Goal: Book appointment/travel/reservation

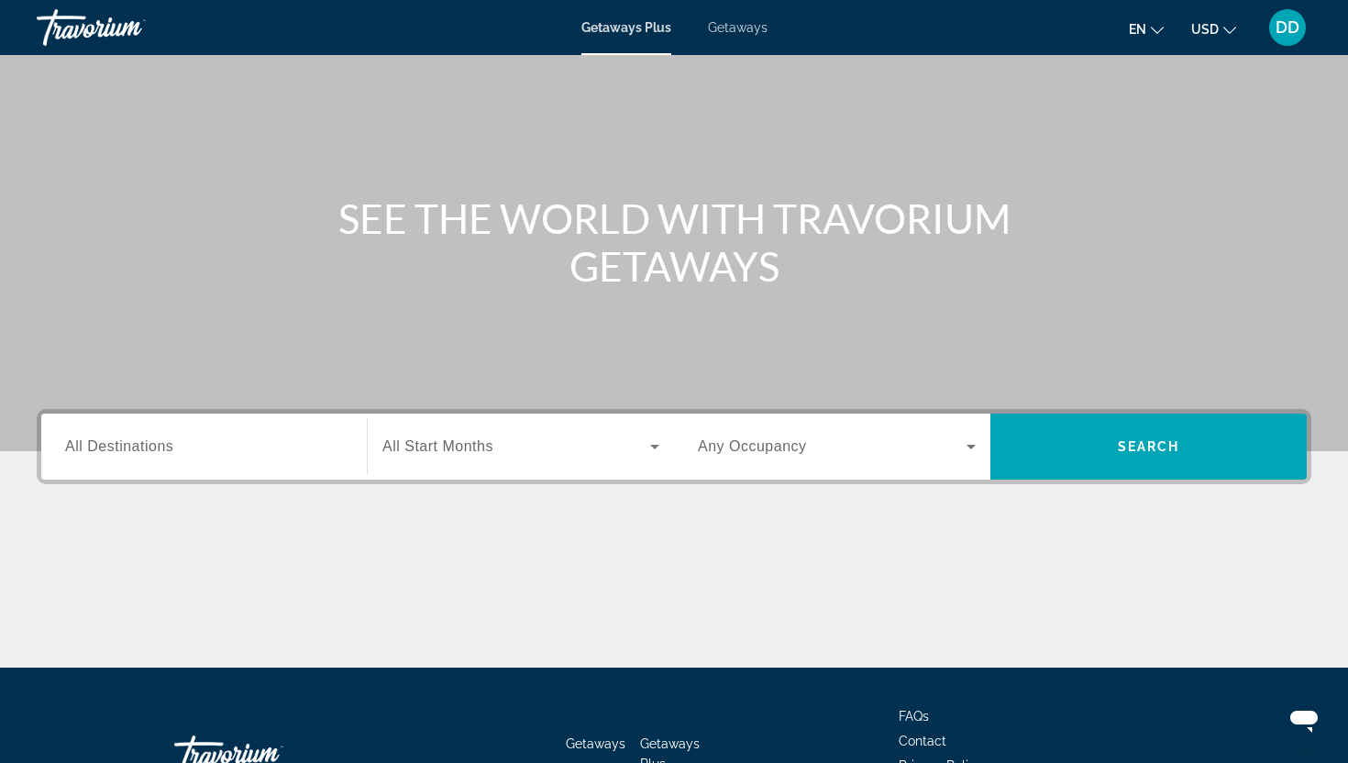
scroll to position [100, 0]
click at [209, 447] on input "Destination All Destinations" at bounding box center [204, 447] width 278 height 22
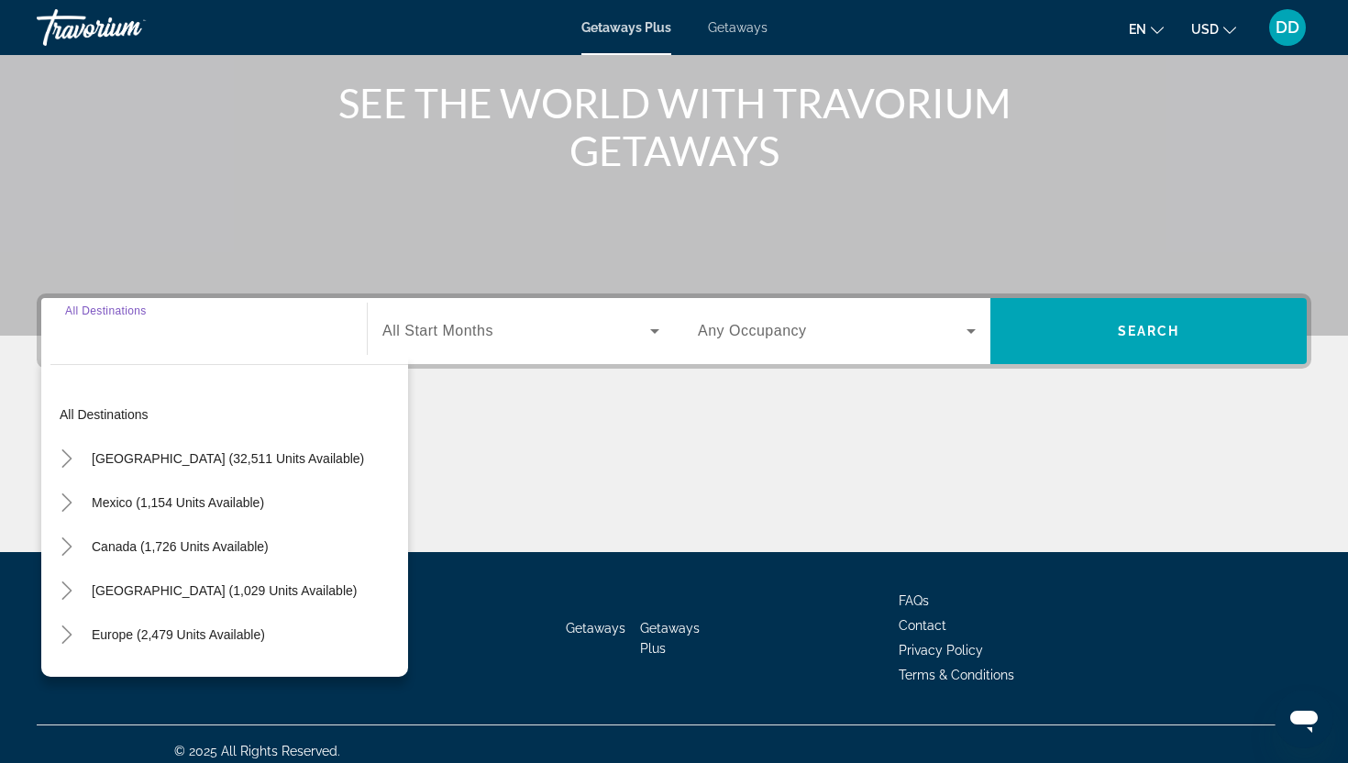
scroll to position [228, 0]
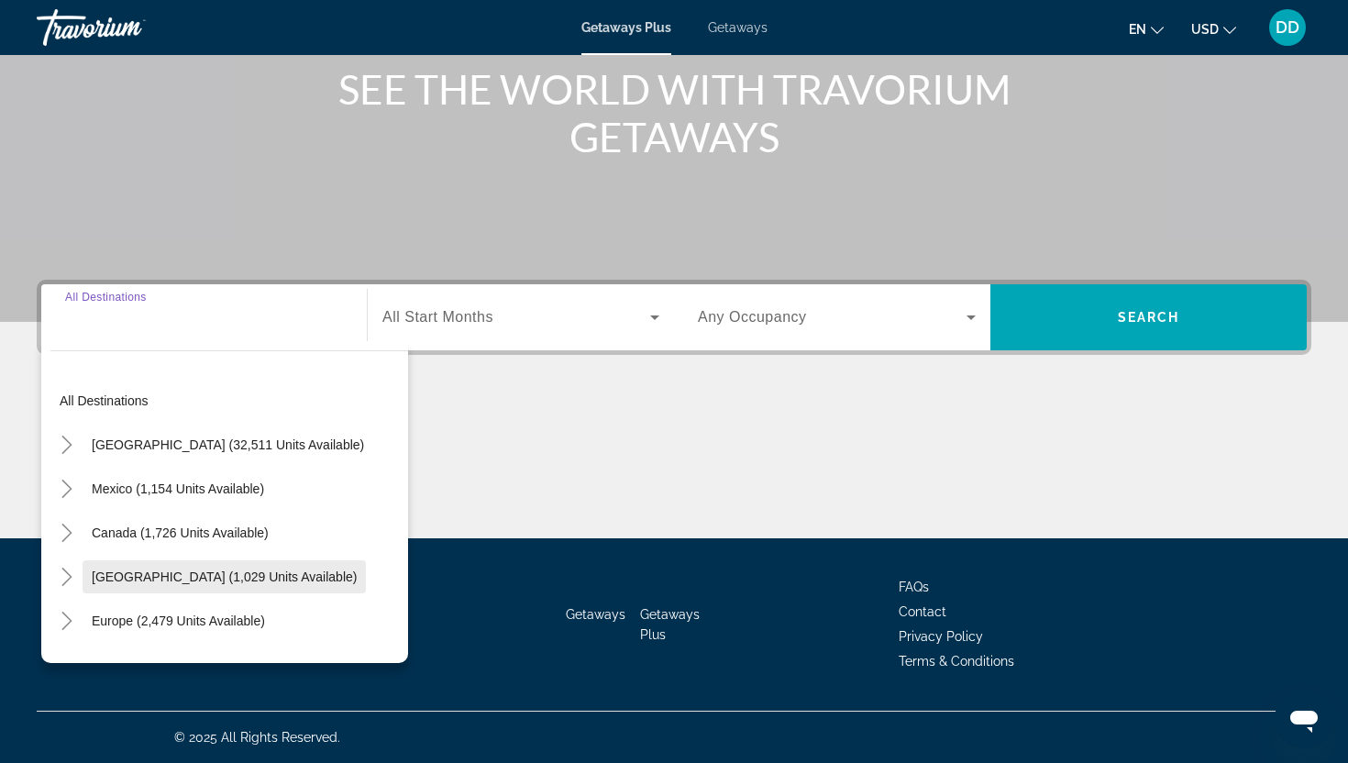
click at [191, 584] on span "Search widget" at bounding box center [224, 577] width 283 height 44
type input "**********"
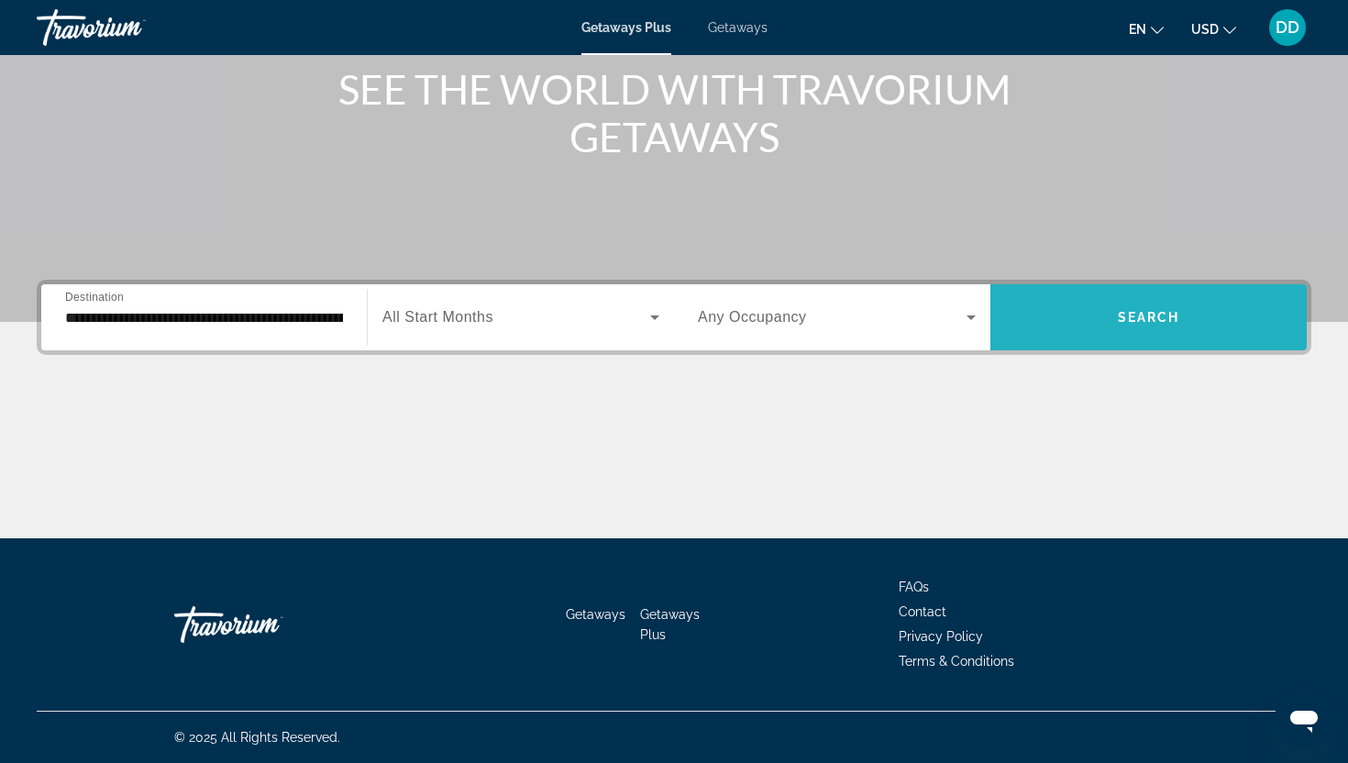
click at [1167, 314] on span "Search" at bounding box center [1149, 317] width 62 height 15
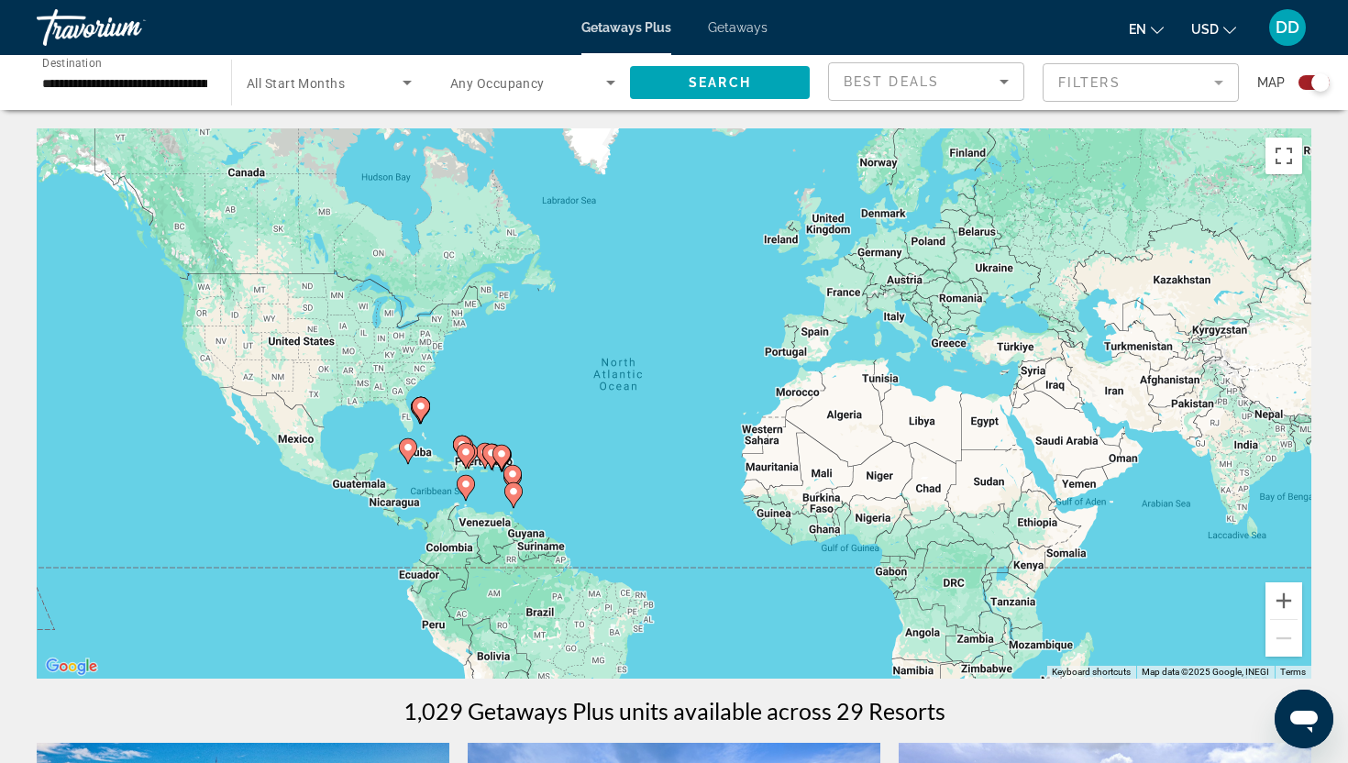
click at [1107, 83] on mat-form-field "Filters" at bounding box center [1140, 82] width 196 height 39
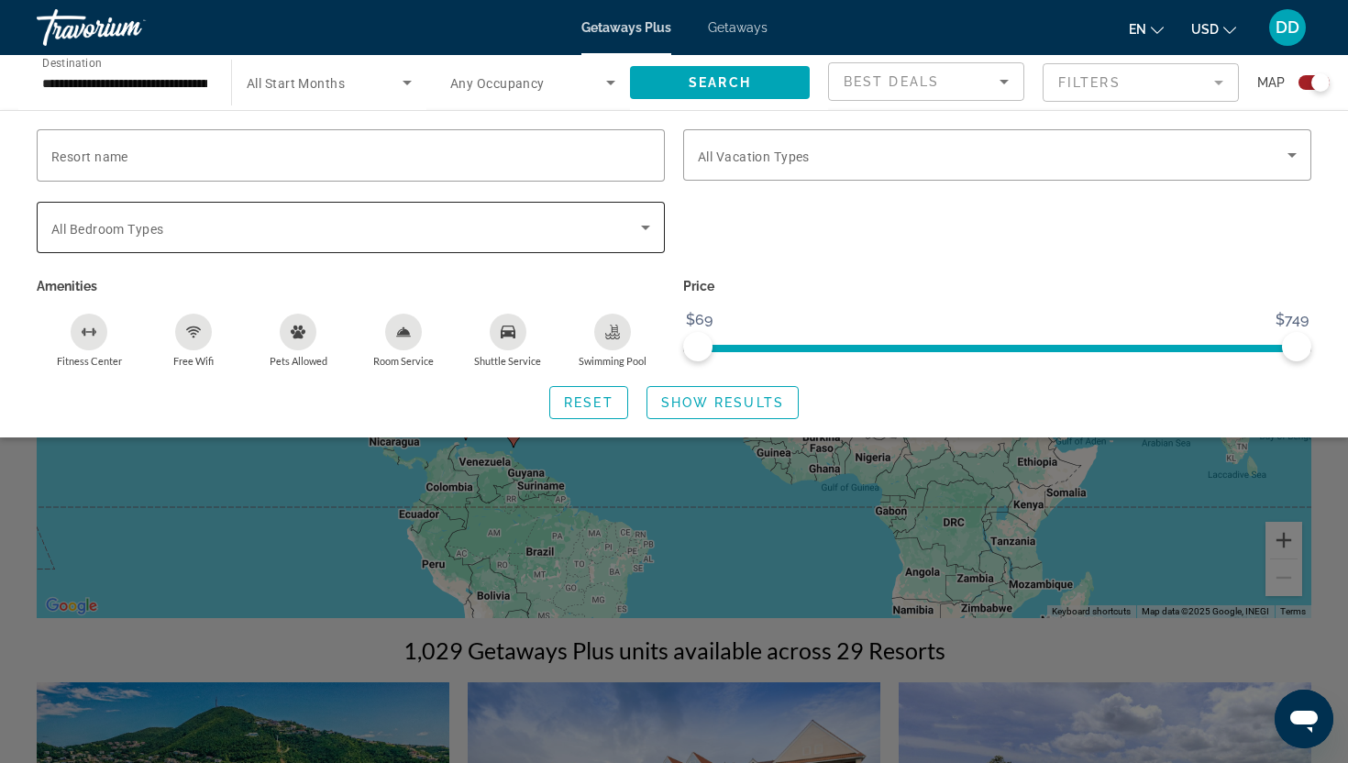
scroll to position [10, 0]
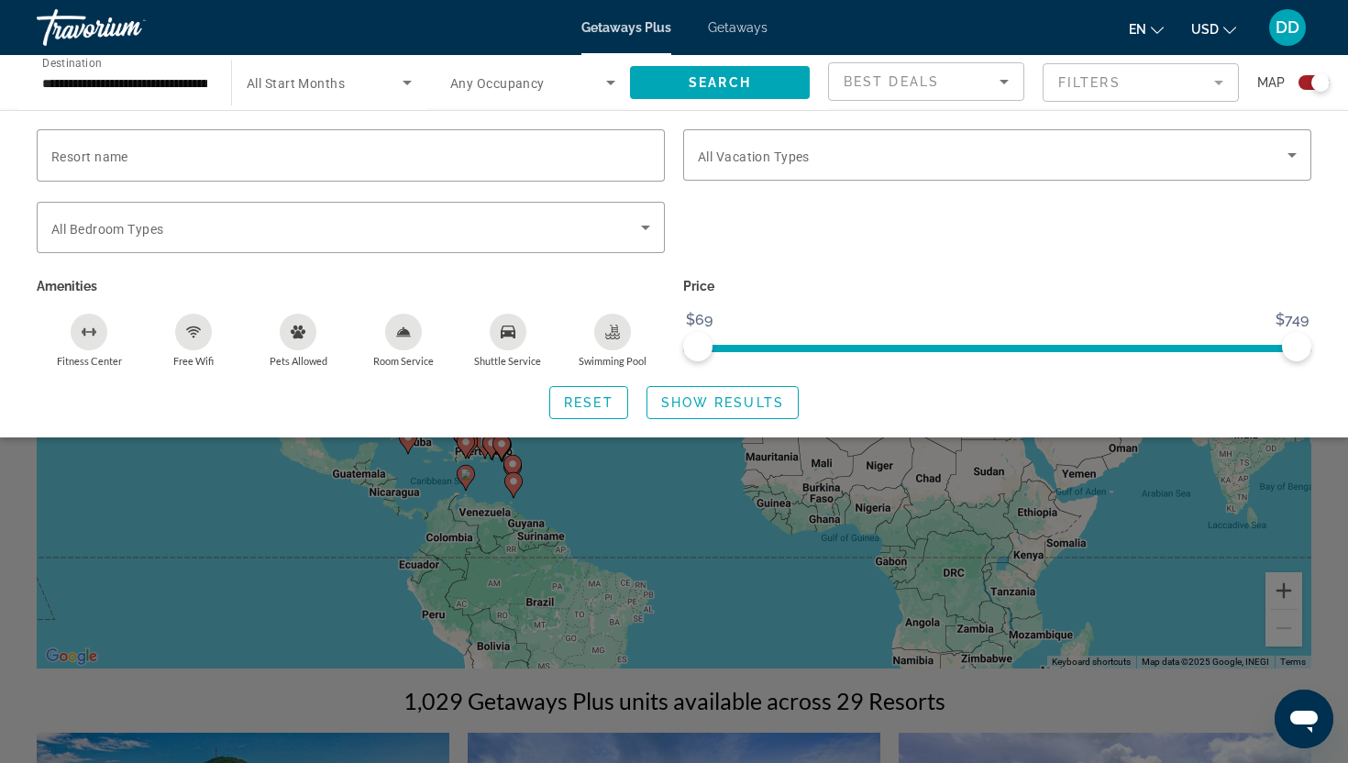
click at [596, 116] on div "Resort name Vacation Types All Vacation Types Bedroom Types All Bedroom Types A…" at bounding box center [674, 273] width 1348 height 327
click at [464, 485] on div "Search widget" at bounding box center [674, 519] width 1348 height 488
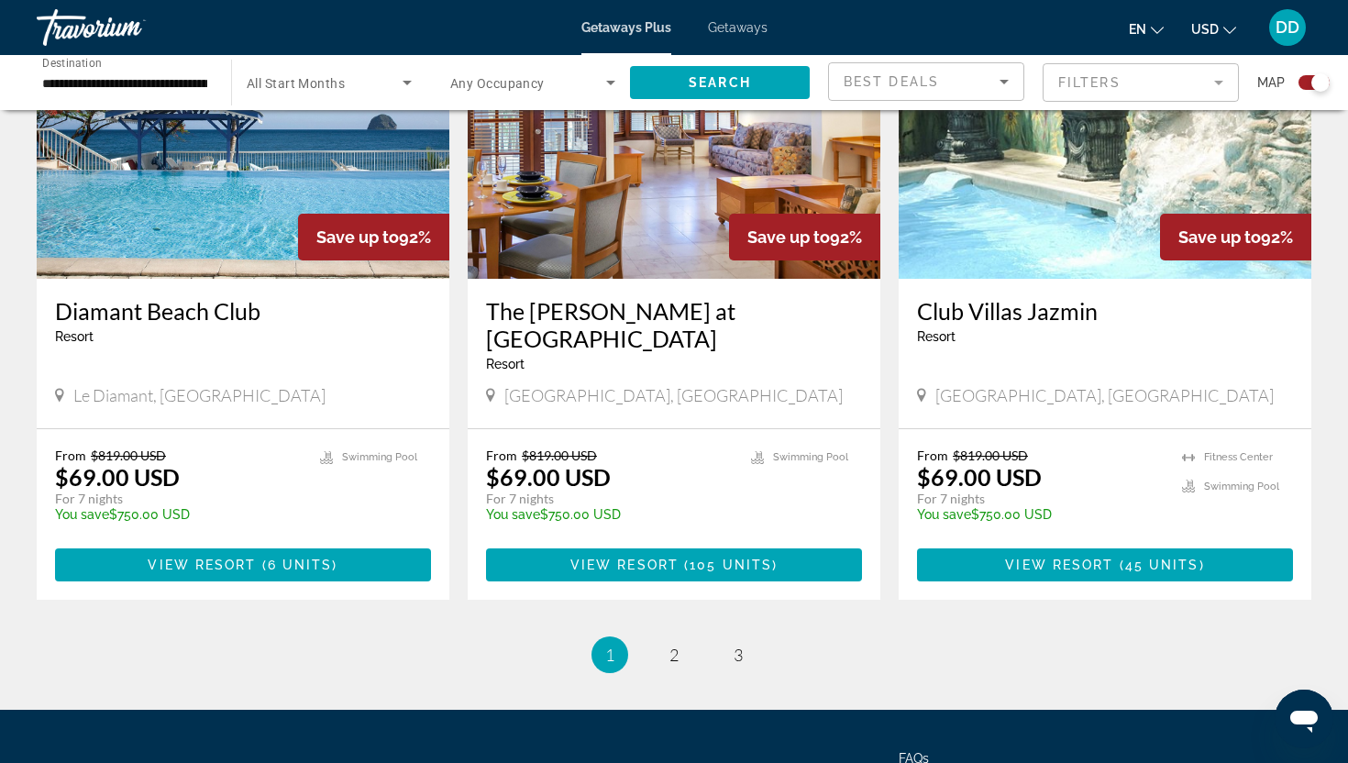
scroll to position [2772, 0]
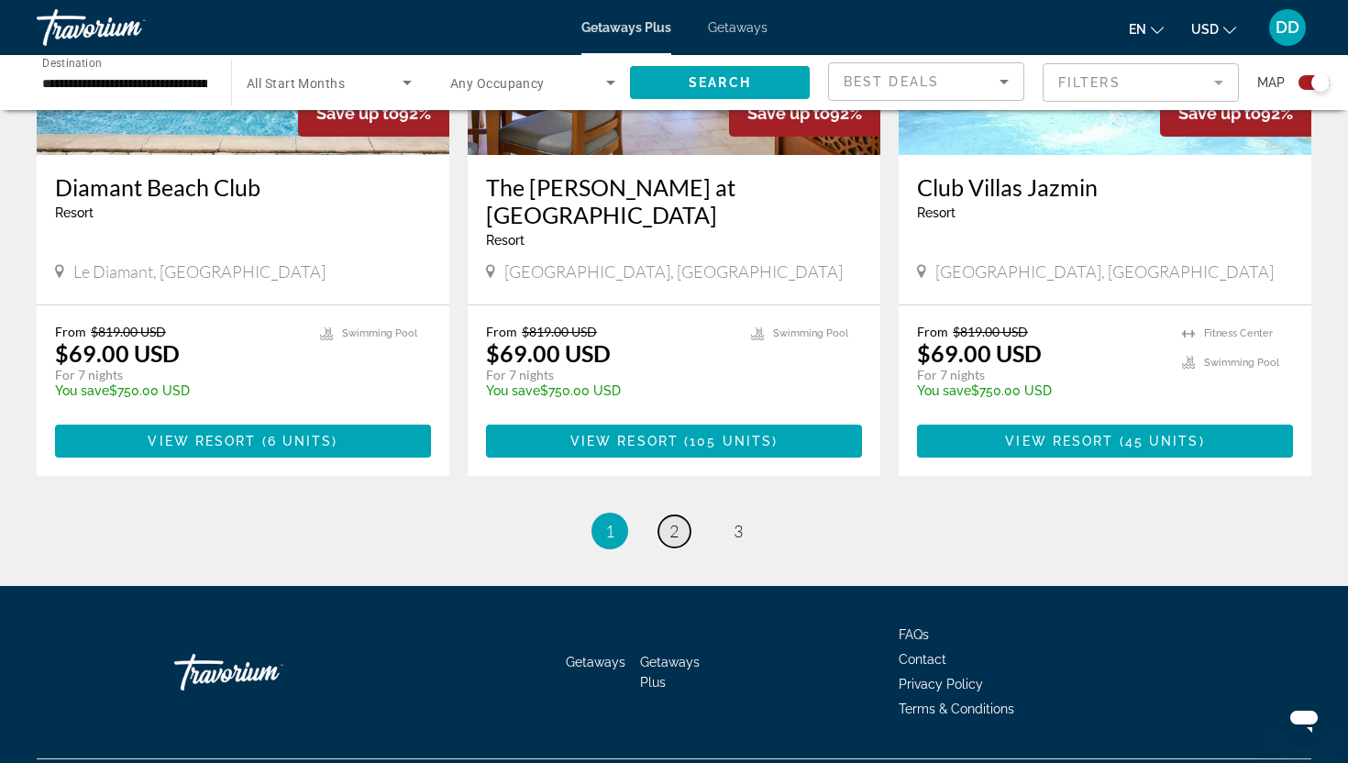
click at [671, 521] on span "2" at bounding box center [673, 531] width 9 height 20
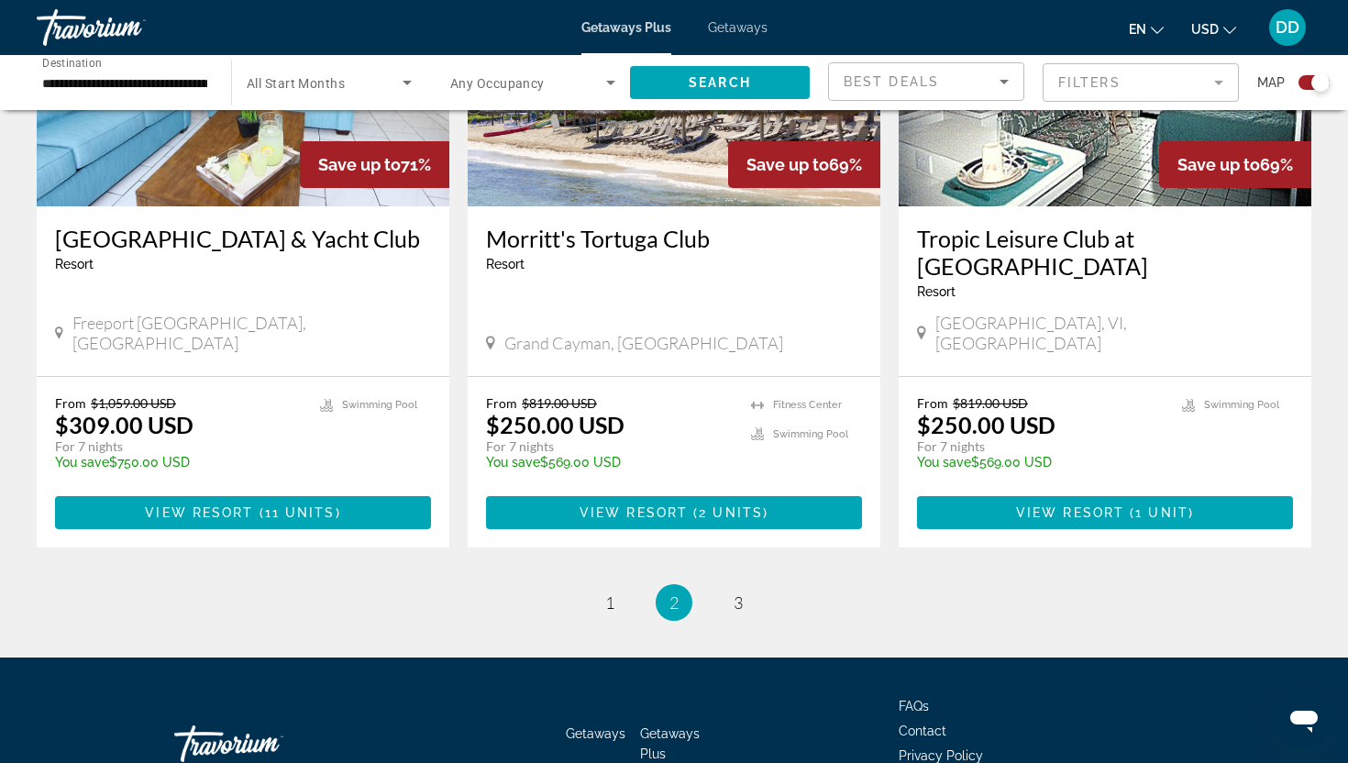
scroll to position [2800, 0]
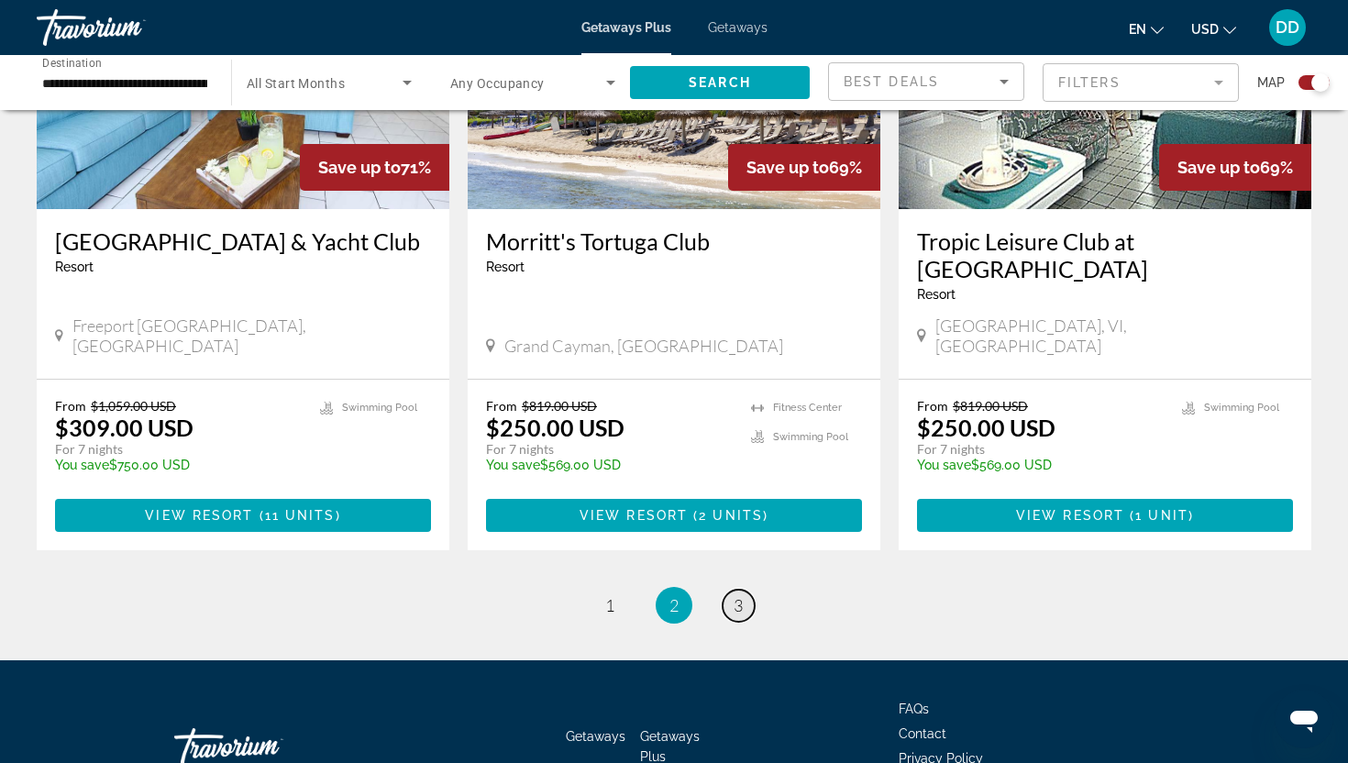
click at [737, 595] on span "3" at bounding box center [737, 605] width 9 height 20
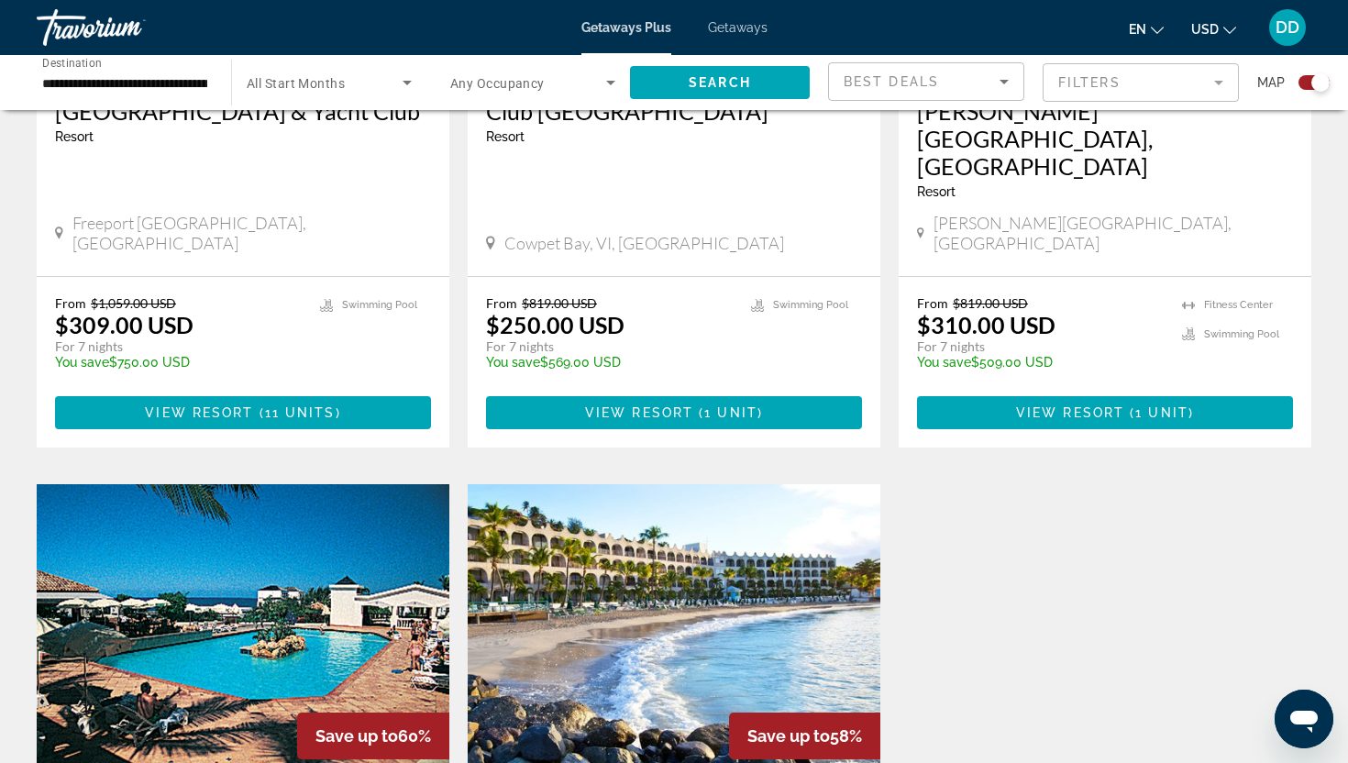
scroll to position [731, 0]
